Goal: Task Accomplishment & Management: Manage account settings

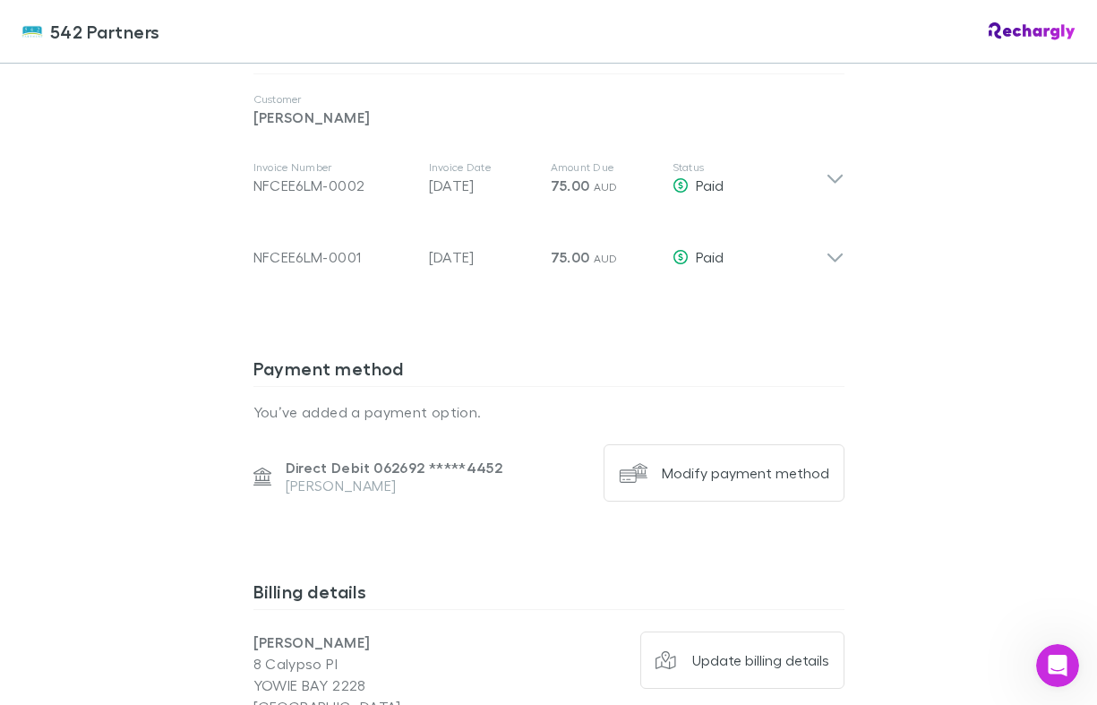
scroll to position [996, 0]
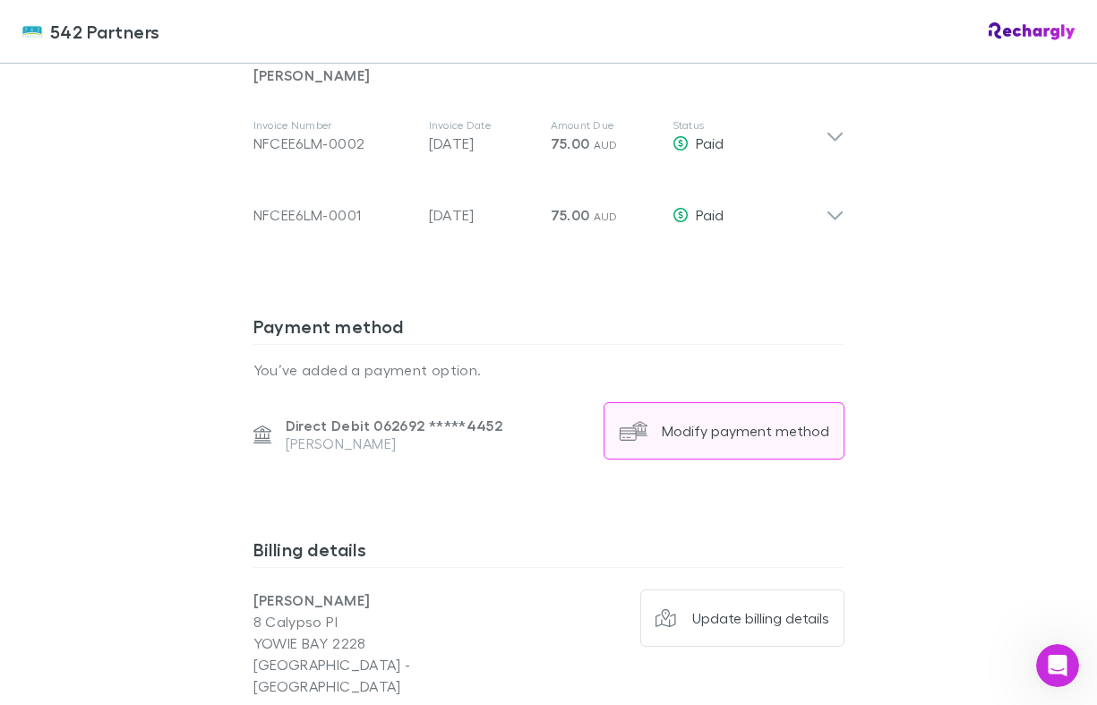
click at [730, 444] on button "Modify payment method" at bounding box center [724, 430] width 241 height 57
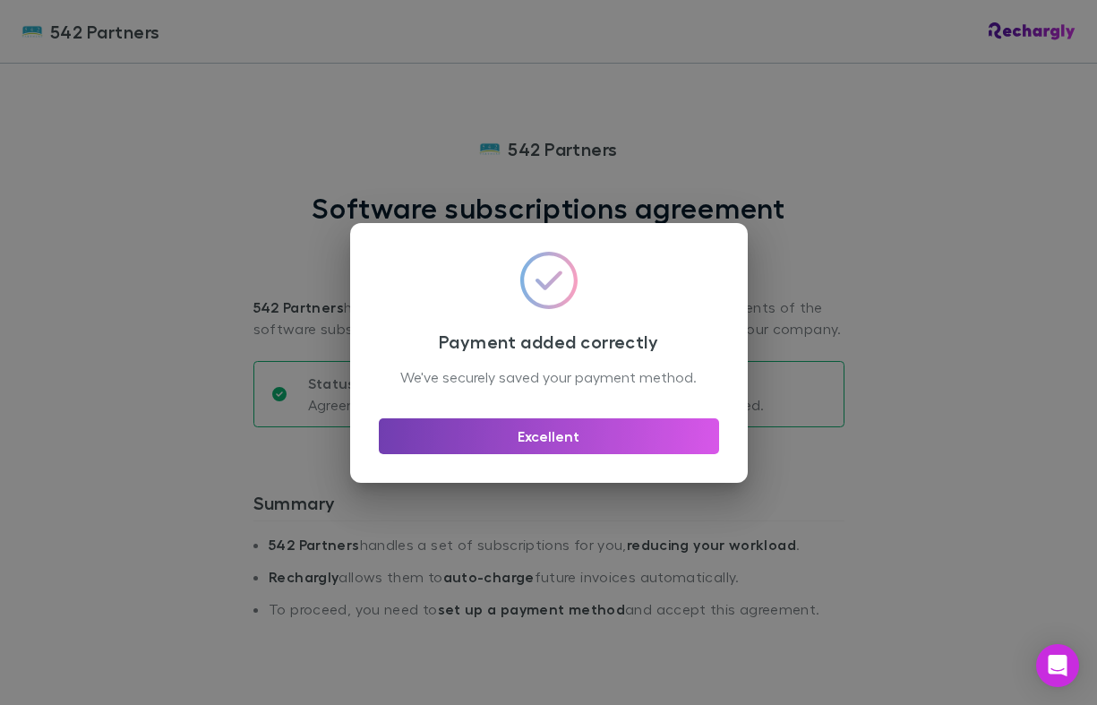
click at [552, 442] on button "Excellent" at bounding box center [549, 436] width 340 height 36
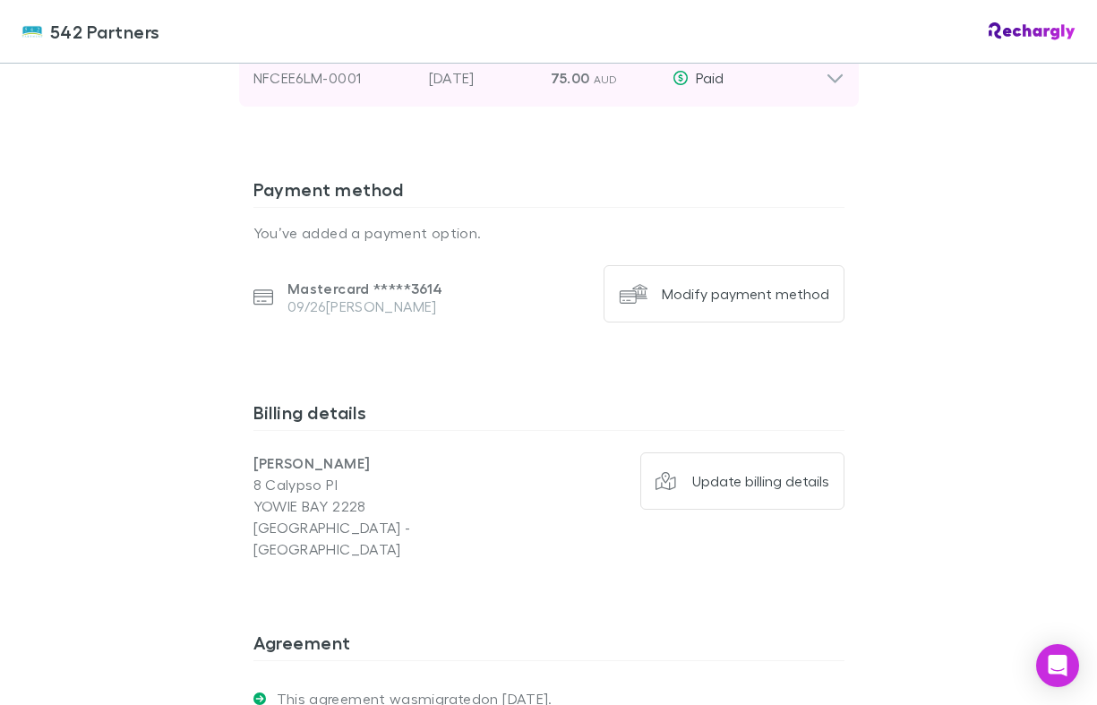
scroll to position [1248, 0]
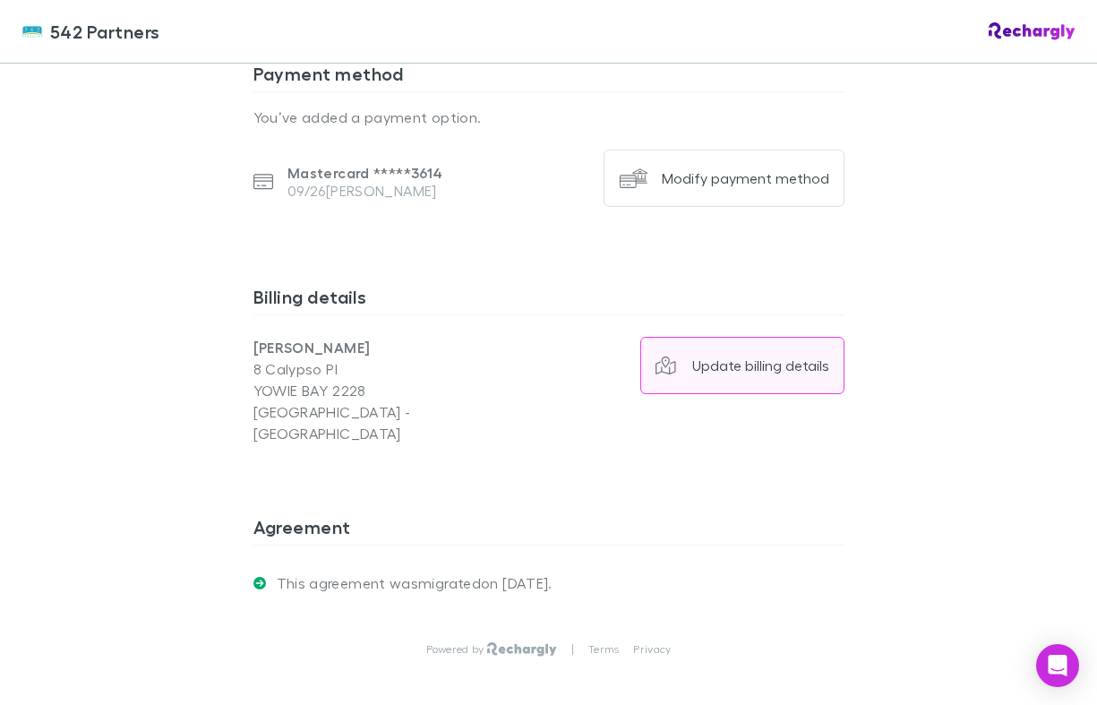
click at [740, 357] on div "Update billing details" at bounding box center [760, 365] width 137 height 18
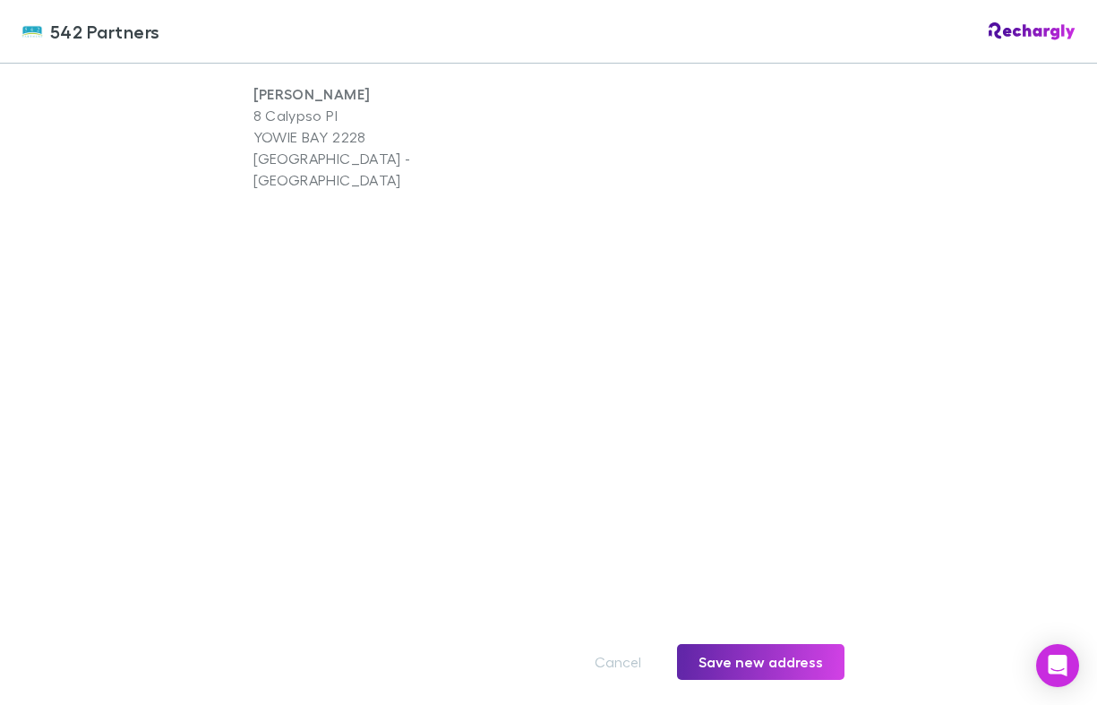
scroll to position [1503, 0]
click at [761, 642] on button "Save new address" at bounding box center [760, 660] width 167 height 36
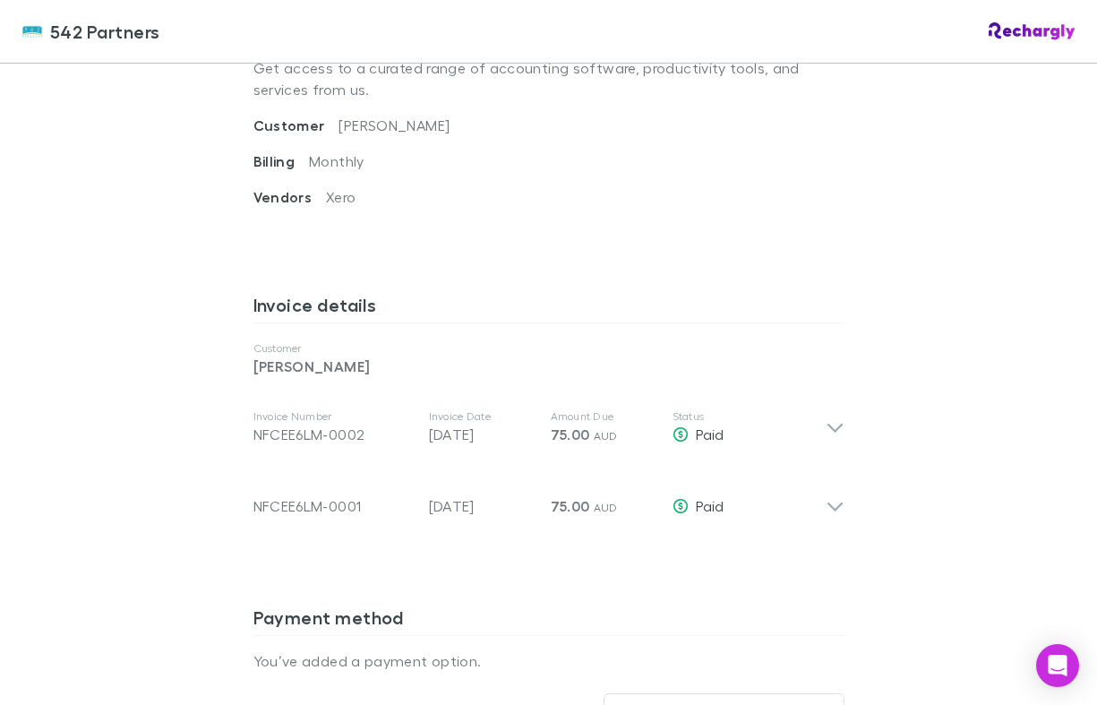
scroll to position [547, 0]
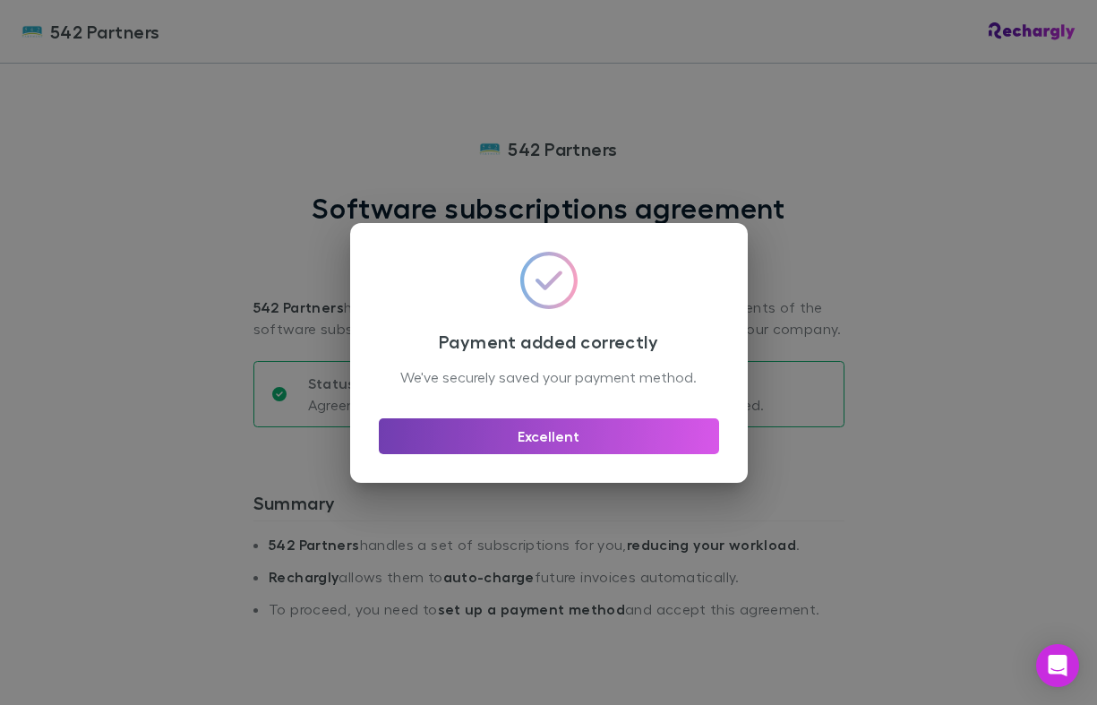
drag, startPoint x: 520, startPoint y: 451, endPoint x: 578, endPoint y: 429, distance: 61.5
click at [522, 451] on button "Excellent" at bounding box center [549, 436] width 340 height 36
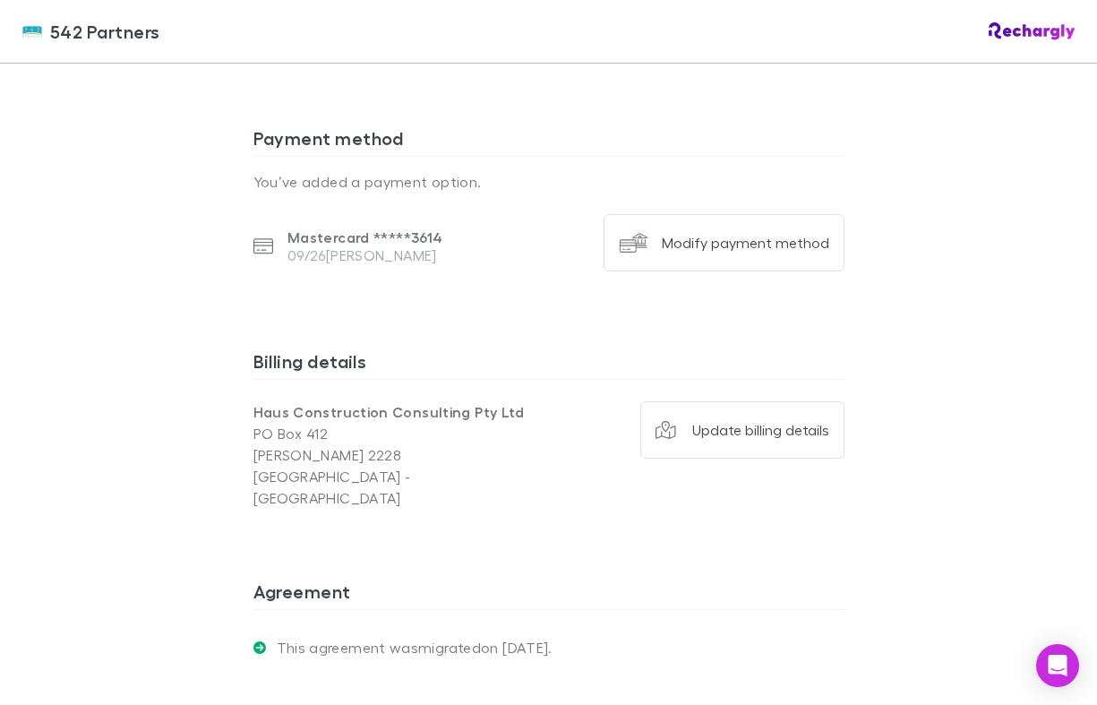
scroll to position [1213, 0]
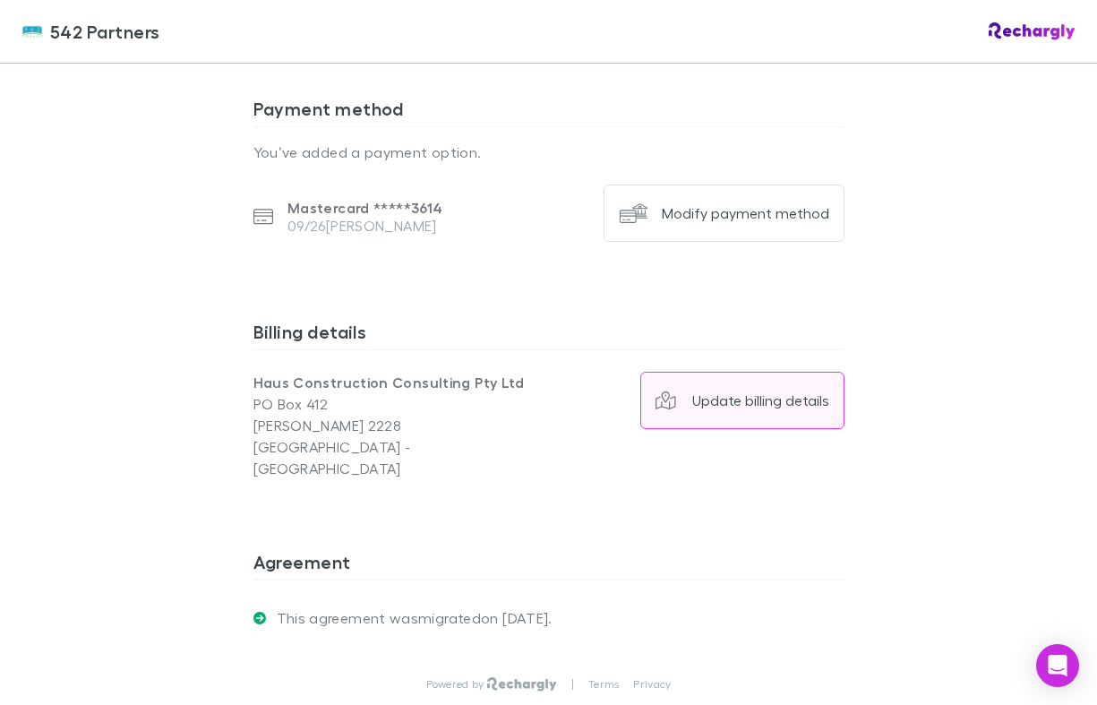
click at [737, 409] on button "Update billing details" at bounding box center [742, 400] width 204 height 57
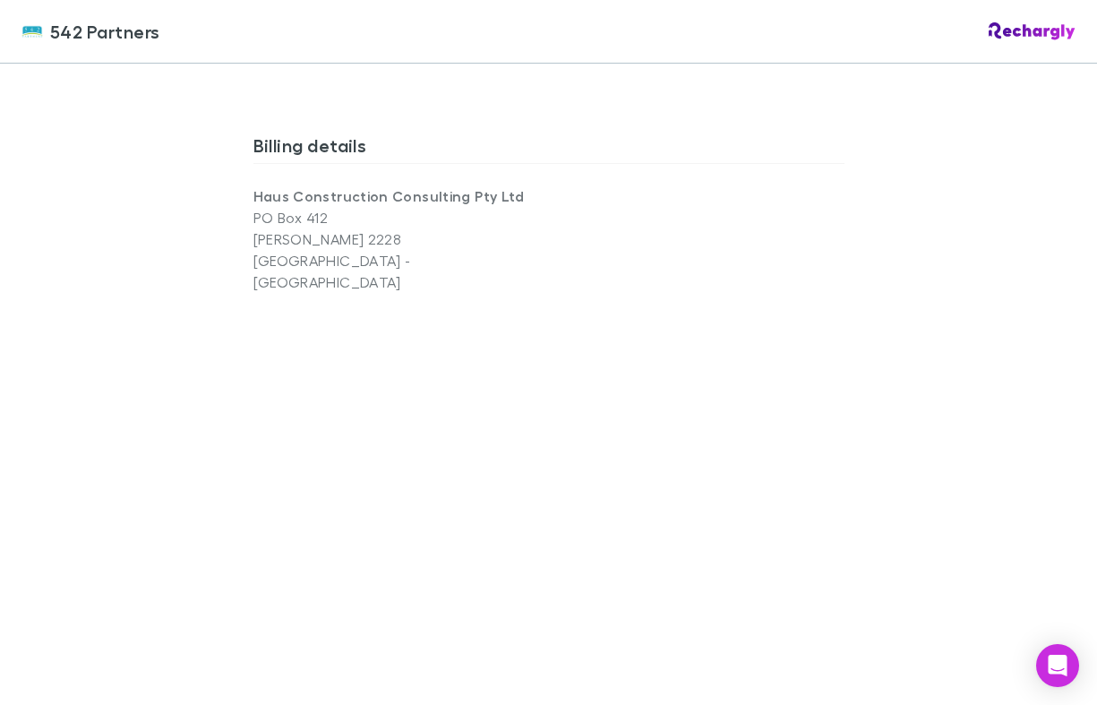
scroll to position [1460, 0]
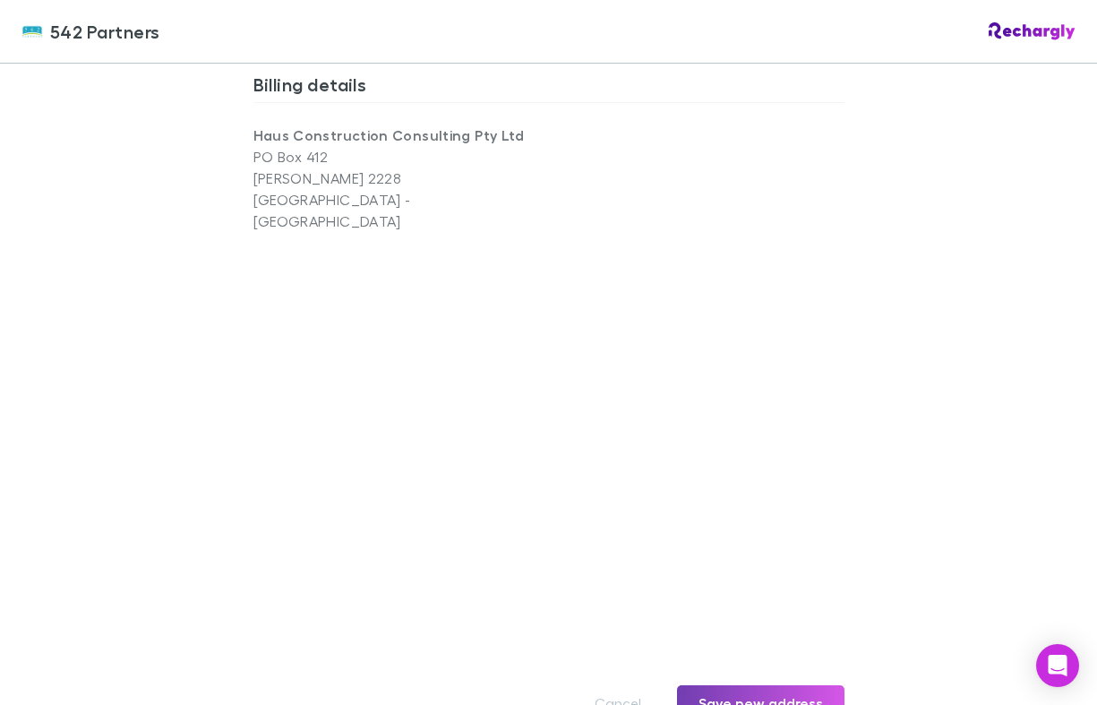
click at [741, 685] on button "Save new address" at bounding box center [760, 703] width 167 height 36
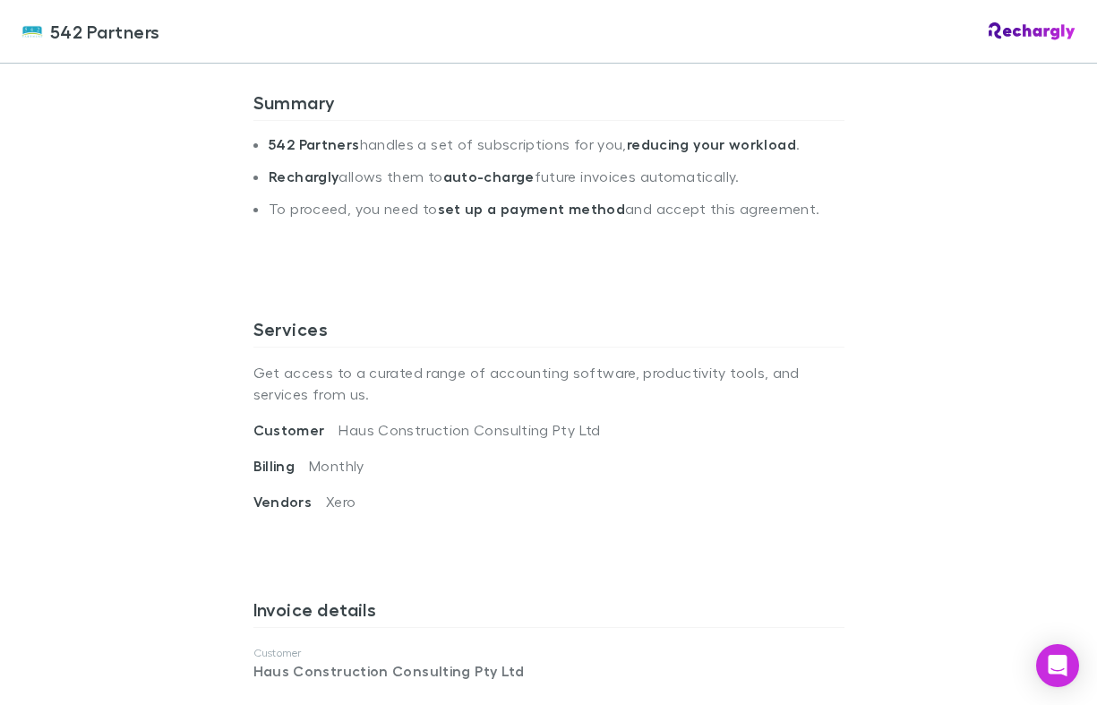
scroll to position [80, 0]
